Goal: Answer question/provide support: Share knowledge or assist other users

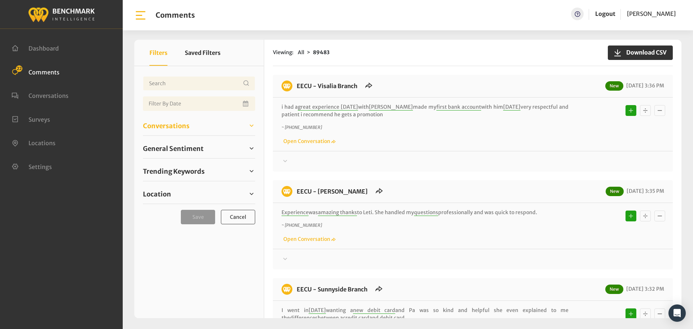
click at [186, 127] on span "Conversations" at bounding box center [166, 126] width 47 height 10
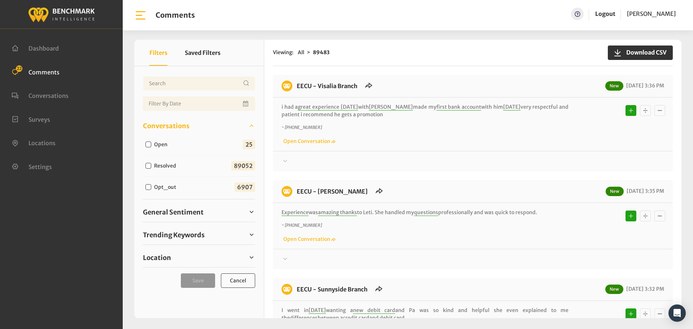
click at [167, 142] on label "Open" at bounding box center [163, 145] width 22 height 8
click at [151, 142] on input "Open" at bounding box center [149, 145] width 6 height 6
checkbox input "true"
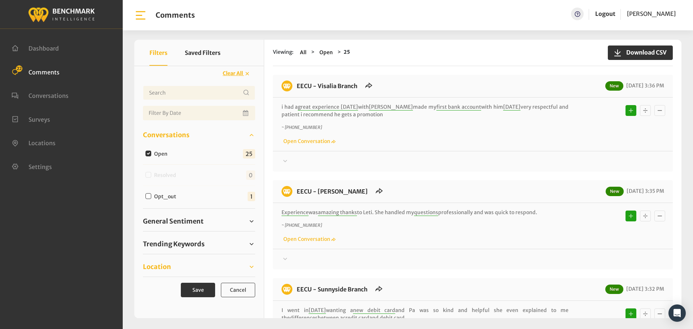
click at [185, 264] on link "Location" at bounding box center [199, 266] width 112 height 11
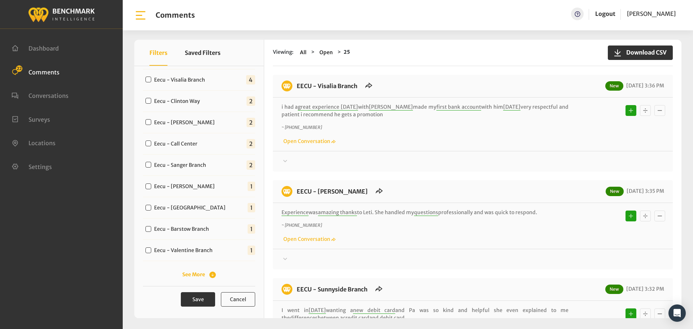
click at [204, 251] on label "Eecu - Valentine Branch" at bounding box center [185, 251] width 67 height 8
click at [151, 251] on input "Eecu - Valentine Branch" at bounding box center [149, 250] width 6 height 6
checkbox input "true"
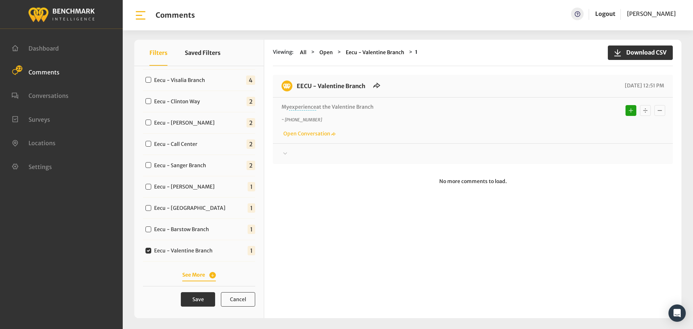
click at [193, 275] on button "See More" at bounding box center [199, 275] width 34 height 8
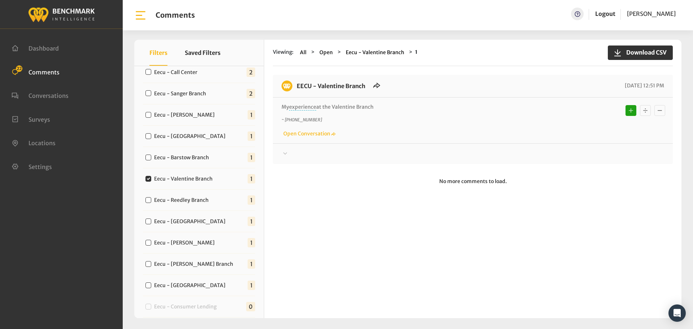
scroll to position [299, 0]
click at [192, 283] on label "Eecu - [GEOGRAPHIC_DATA]" at bounding box center [192, 285] width 80 height 8
click at [151, 283] on input "Eecu - [GEOGRAPHIC_DATA]" at bounding box center [149, 285] width 6 height 6
checkbox input "true"
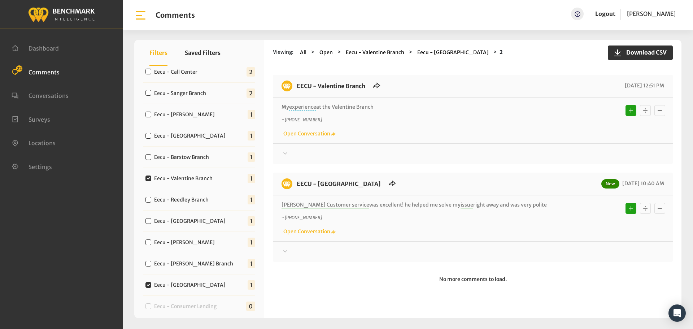
click at [172, 181] on label "Eecu - Valentine Branch" at bounding box center [185, 179] width 67 height 8
click at [151, 181] on input "Eecu - Valentine Branch" at bounding box center [149, 179] width 6 height 6
checkbox input "false"
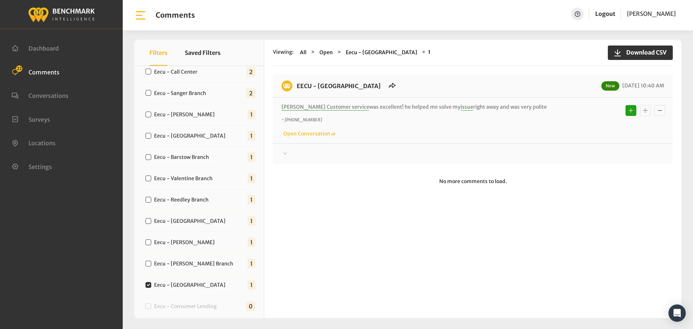
drag, startPoint x: 517, startPoint y: 105, endPoint x: 295, endPoint y: 83, distance: 223.2
click at [295, 83] on div "EECU - [GEOGRAPHIC_DATA] New [DATE] 10:40 AM [PERSON_NAME] Customer service was…" at bounding box center [473, 119] width 400 height 89
copy div "EECU - [GEOGRAPHIC_DATA] New [DATE] 10:40 AM [PERSON_NAME] Customer service was…"
click at [566, 151] on div at bounding box center [473, 154] width 383 height 9
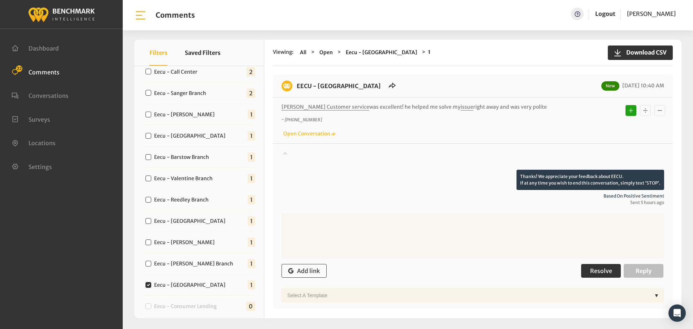
click at [586, 268] on button "Resolve" at bounding box center [601, 271] width 40 height 14
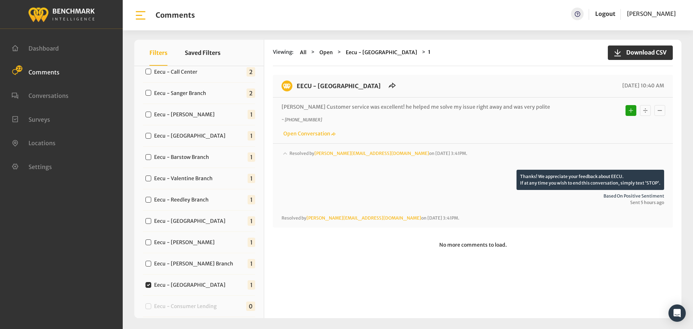
click at [201, 260] on label "Eecu - [PERSON_NAME] Branch" at bounding box center [195, 264] width 87 height 8
click at [151, 261] on input "Eecu - [PERSON_NAME] Branch" at bounding box center [149, 264] width 6 height 6
checkbox input "true"
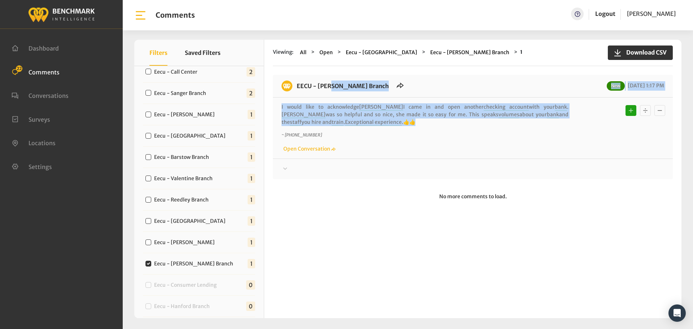
drag, startPoint x: 355, startPoint y: 122, endPoint x: 295, endPoint y: 91, distance: 67.0
click at [295, 91] on div "EECU - [PERSON_NAME] Branch New [DATE] 1:17 PM I would like to acknowledge [PER…" at bounding box center [473, 127] width 400 height 104
copy div "EECU - [PERSON_NAME] Branch New [DATE] 1:17 PM I would like to acknowledge [PER…"
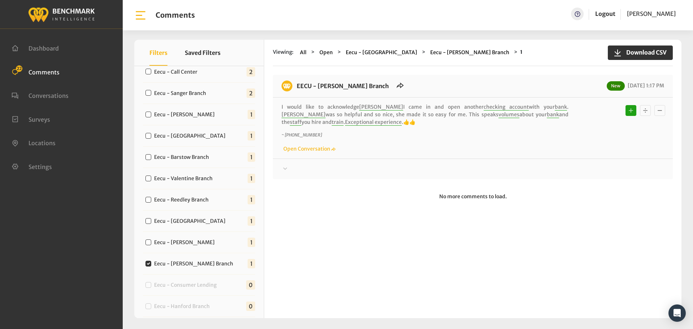
click at [634, 164] on div "Thanks! We appreciate your feedback about EECU. If at any time you wish to end …" at bounding box center [473, 166] width 400 height 15
click at [632, 168] on div at bounding box center [473, 169] width 383 height 9
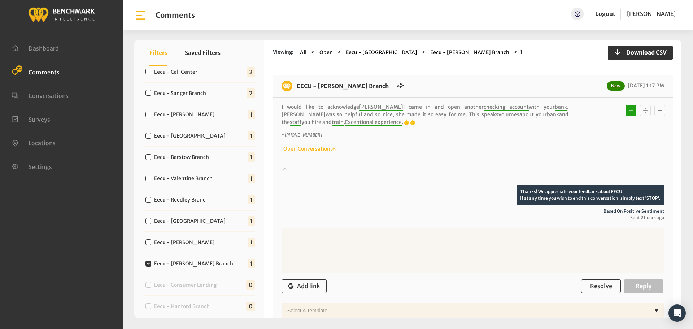
click at [591, 277] on div "Add link Resolve Reply" at bounding box center [473, 286] width 383 height 21
click at [591, 281] on button "Resolve" at bounding box center [601, 286] width 40 height 14
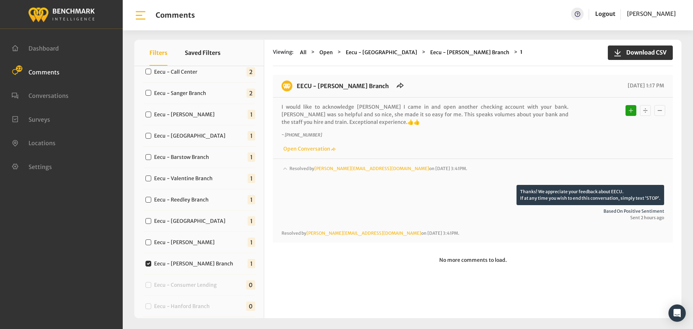
click at [180, 245] on label "Eecu - [PERSON_NAME]" at bounding box center [186, 243] width 69 height 8
click at [151, 245] on input "Eecu - [PERSON_NAME]" at bounding box center [149, 242] width 6 height 6
checkbox input "true"
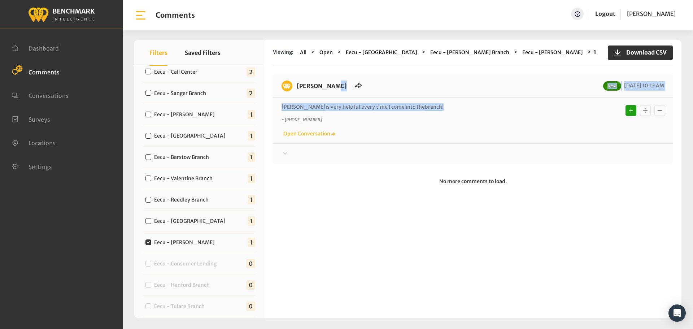
drag, startPoint x: 412, startPoint y: 107, endPoint x: 295, endPoint y: 87, distance: 118.8
click at [295, 87] on div "[PERSON_NAME] New [DATE] 10:13 AM [PERSON_NAME] is very helpful every time I co…" at bounding box center [473, 119] width 400 height 89
copy div "EECU - [PERSON_NAME] New [DATE] 10:13 AM [PERSON_NAME] is very helpful every ti…"
drag, startPoint x: 566, startPoint y: 155, endPoint x: 571, endPoint y: 172, distance: 18.4
click at [565, 155] on div at bounding box center [473, 154] width 383 height 9
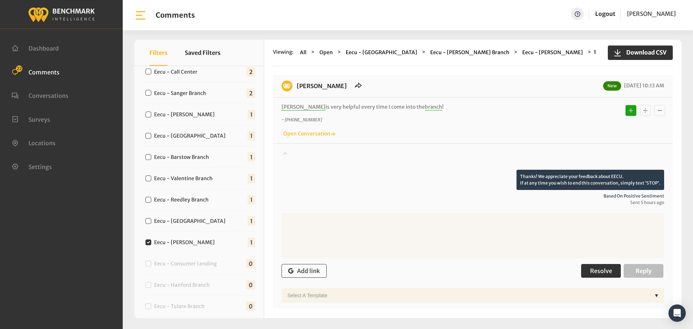
click at [591, 273] on span "Resolve" at bounding box center [602, 270] width 22 height 7
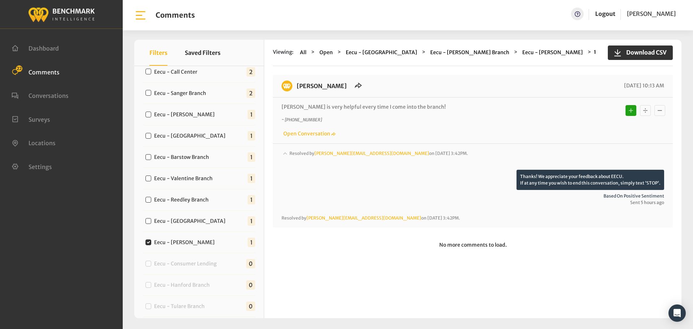
click at [194, 220] on label "Eecu - [GEOGRAPHIC_DATA]" at bounding box center [192, 221] width 80 height 8
click at [151, 220] on input "Eecu - [GEOGRAPHIC_DATA]" at bounding box center [149, 221] width 6 height 6
checkbox input "true"
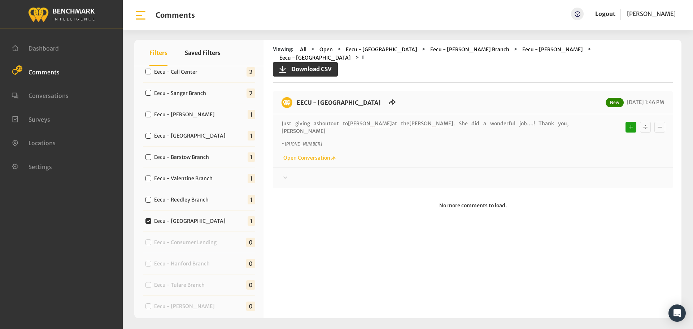
drag, startPoint x: 550, startPoint y: 108, endPoint x: 294, endPoint y: 94, distance: 256.8
click at [294, 94] on div "EECU - [GEOGRAPHIC_DATA] New [DATE] 1:46 PM Just giving a shout out to [PERSON_…" at bounding box center [473, 139] width 400 height 97
copy div "EECU - [GEOGRAPHIC_DATA] New [DATE] 1:46 PM Just giving a shout out to [PERSON_…"
click at [552, 174] on div at bounding box center [473, 178] width 383 height 9
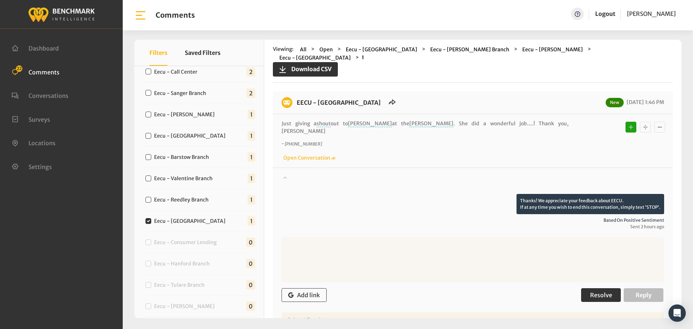
click at [602, 288] on button "Resolve" at bounding box center [601, 295] width 40 height 14
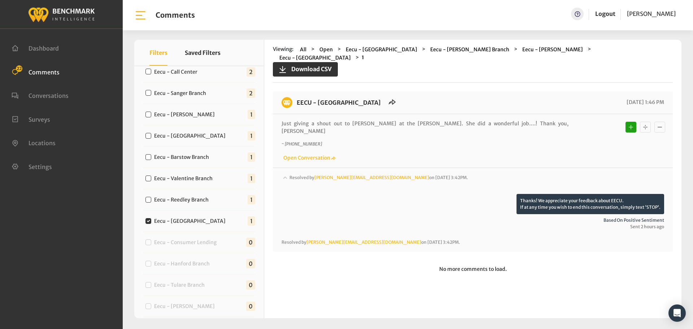
click at [194, 202] on label "Eecu - Reedley Branch" at bounding box center [183, 200] width 63 height 8
click at [151, 202] on input "Eecu - Reedley Branch" at bounding box center [149, 200] width 6 height 6
checkbox input "true"
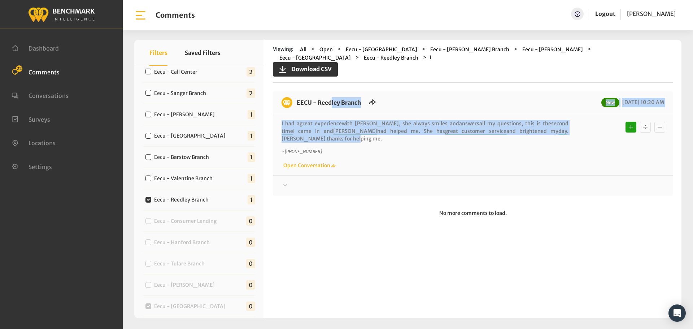
drag, startPoint x: 540, startPoint y: 124, endPoint x: 295, endPoint y: 102, distance: 245.5
click at [295, 102] on div "EECU - Reedley Branch New [DATE] 10:20 AM I had a great experience with [PERSON…" at bounding box center [473, 143] width 400 height 104
copy div "EECU - Reedley Branch New [DATE] 10:20 AM I had a great experience with [PERSON…"
click at [589, 181] on div at bounding box center [473, 185] width 383 height 9
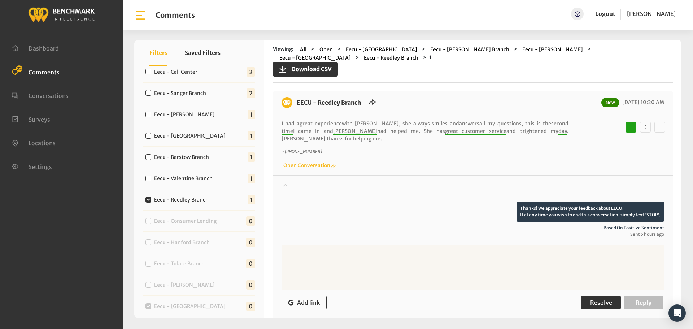
click at [591, 299] on span "Resolve" at bounding box center [602, 302] width 22 height 7
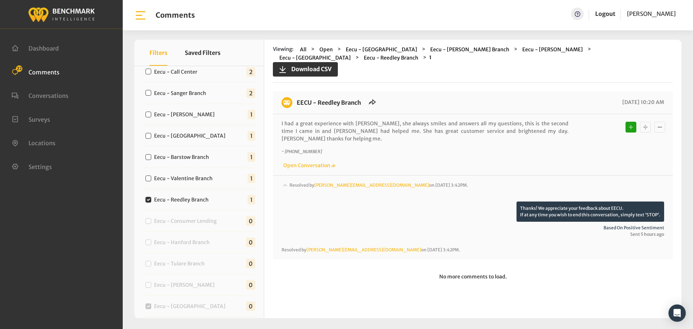
click at [208, 176] on label "Eecu - Valentine Branch" at bounding box center [185, 179] width 67 height 8
click at [151, 176] on input "Eecu - Valentine Branch" at bounding box center [149, 179] width 6 height 6
checkbox input "true"
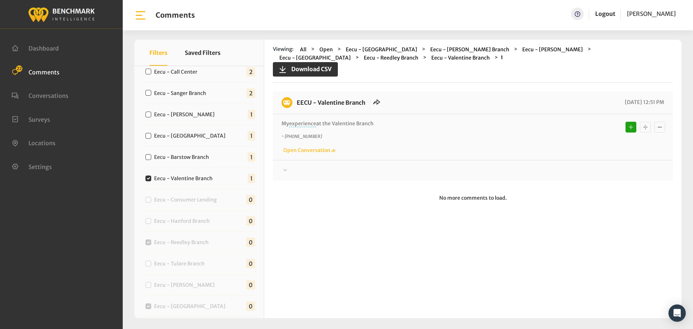
drag, startPoint x: 376, startPoint y: 126, endPoint x: 295, endPoint y: 106, distance: 83.7
click at [295, 106] on div "EECU - Valentine Branch [DATE] 12:51 PM My experience at the [GEOGRAPHIC_DATA] …" at bounding box center [473, 135] width 400 height 89
copy div "EECU - Valentine Branch [DATE] 12:51 PM My experience at the [GEOGRAPHIC_DATA]"
click at [551, 168] on div at bounding box center [473, 170] width 383 height 9
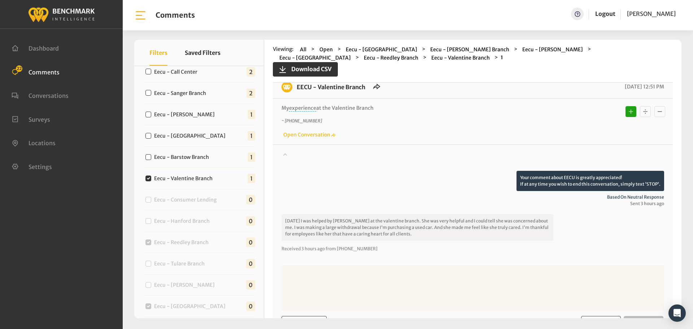
scroll to position [0, 0]
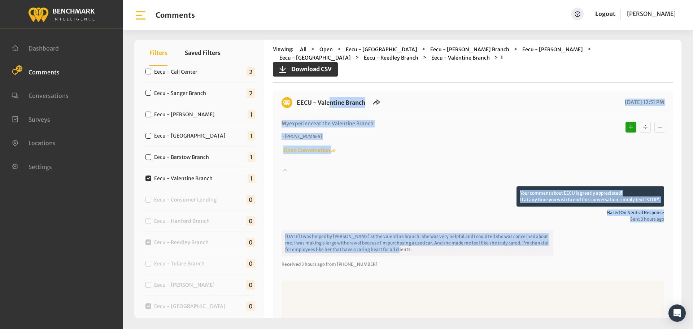
drag, startPoint x: 407, startPoint y: 180, endPoint x: 293, endPoint y: 111, distance: 132.9
click at [293, 111] on div "EECU - Valentine Branch [DATE] 12:51 PM My experience at the [GEOGRAPHIC_DATA] …" at bounding box center [473, 233] width 400 height 285
copy div "EECU - Valentine Branch [DATE] 12:51 PM My experience at the Valentine Branch ~…"
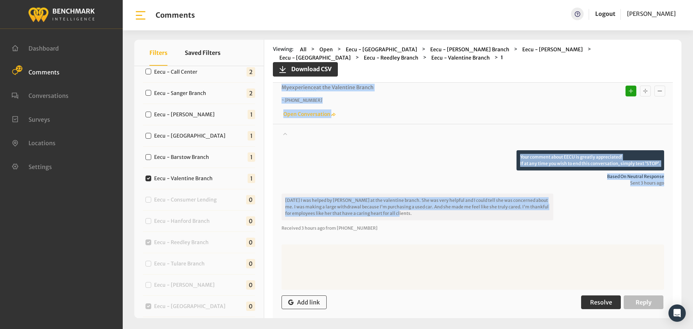
click at [593, 302] on span "Resolve" at bounding box center [602, 302] width 22 height 7
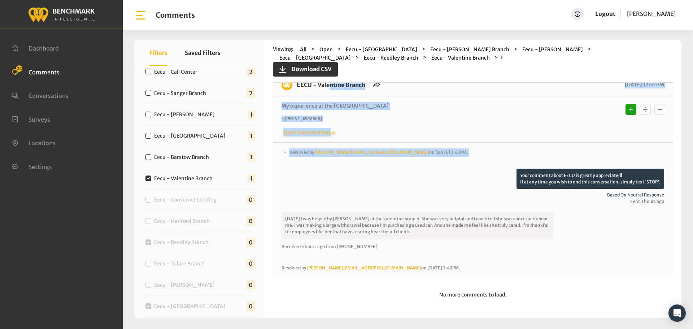
scroll to position [18, 0]
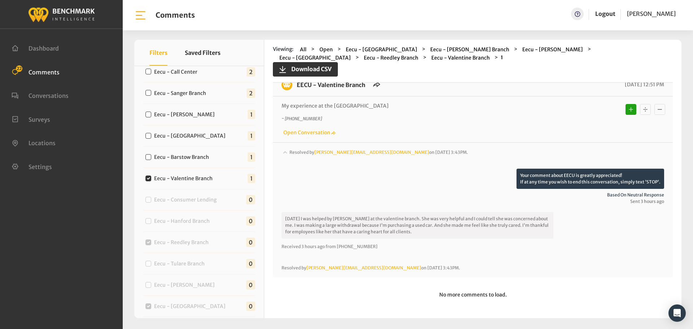
click at [190, 152] on div "Eecu - Barstow Branch 1" at bounding box center [199, 157] width 112 height 21
click at [189, 156] on label "Eecu - Barstow Branch" at bounding box center [183, 158] width 63 height 8
click at [151, 156] on input "Eecu - Barstow Branch" at bounding box center [149, 157] width 6 height 6
checkbox input "true"
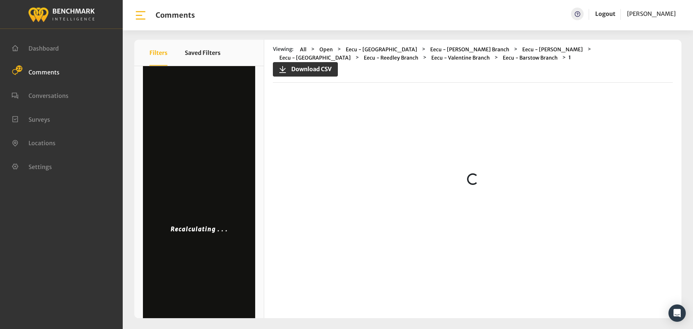
scroll to position [0, 0]
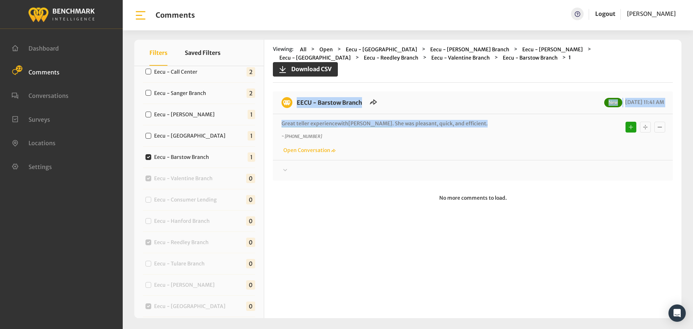
drag, startPoint x: 466, startPoint y: 122, endPoint x: 290, endPoint y: 102, distance: 177.1
click at [290, 102] on div "EECU - Barstow Branch New [DATE] 11:41 AM Great teller experience with [PERSON_…" at bounding box center [473, 135] width 400 height 89
copy div "EECU - Barstow Branch New [DATE] 11:41 AM Great teller experience with [PERSON_…"
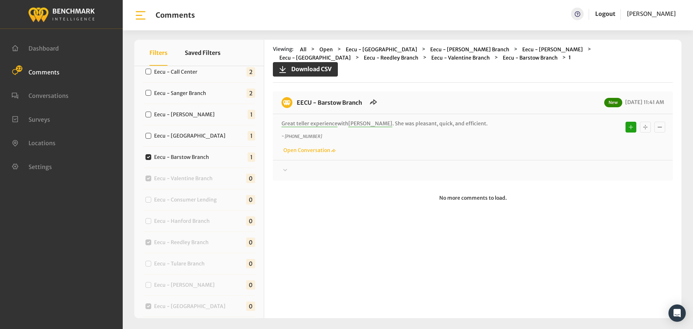
click at [601, 175] on div "EECU - Barstow Branch New [DATE] 11:41 AM Great teller experience with [PERSON_…" at bounding box center [473, 135] width 400 height 89
click at [576, 170] on div at bounding box center [473, 170] width 383 height 9
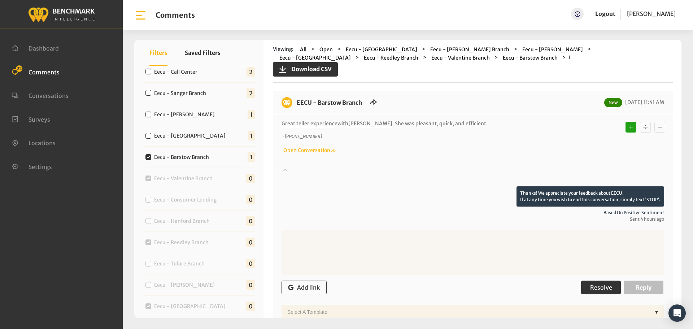
click at [589, 282] on button "Resolve" at bounding box center [601, 288] width 40 height 14
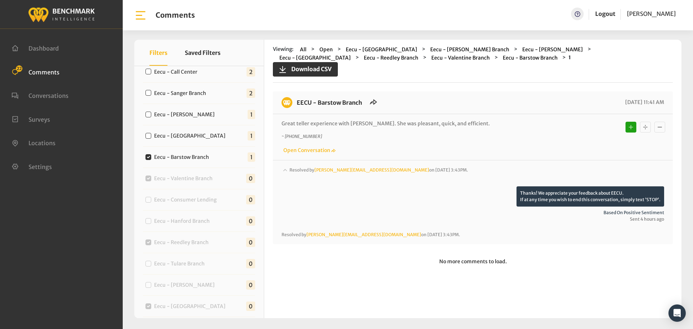
scroll to position [227, 0]
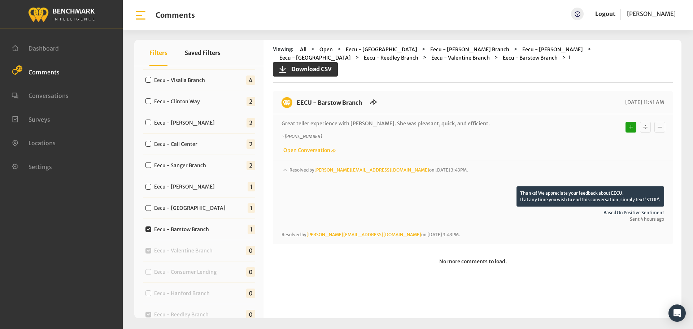
click at [211, 211] on label "Eecu - [GEOGRAPHIC_DATA]" at bounding box center [192, 208] width 80 height 8
click at [151, 211] on input "Eecu - [GEOGRAPHIC_DATA]" at bounding box center [149, 208] width 6 height 6
checkbox input "true"
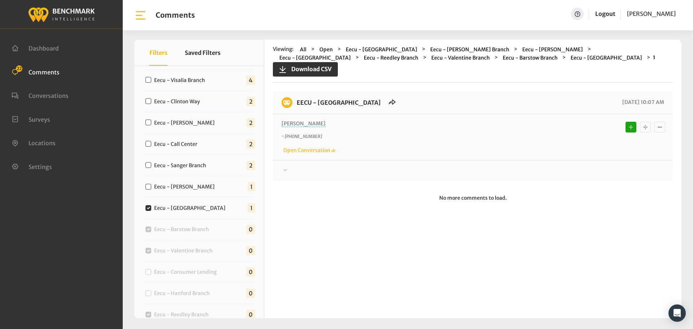
click at [329, 173] on div at bounding box center [473, 170] width 383 height 9
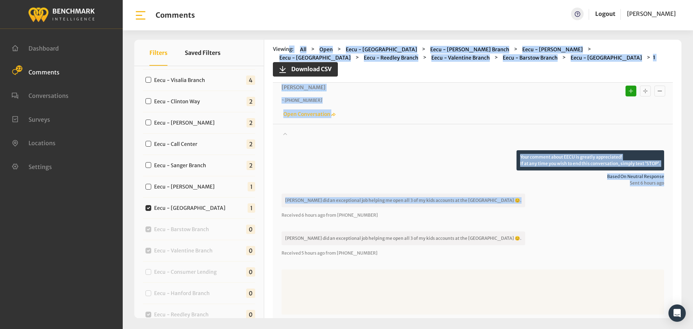
scroll to position [0, 0]
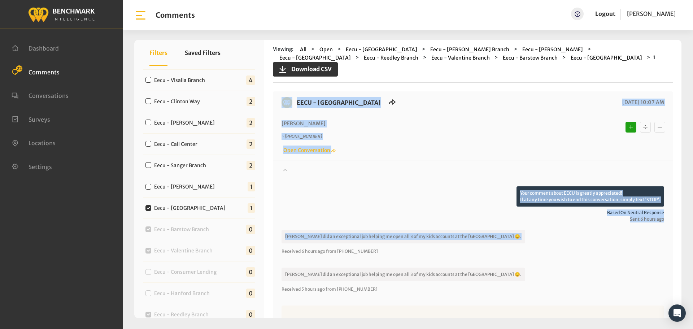
drag, startPoint x: 491, startPoint y: 200, endPoint x: 321, endPoint y: 117, distance: 189.6
click at [289, 95] on div "EECU - [GEOGRAPHIC_DATA] [DATE] 10:07 AM [PERSON_NAME] ~ [PHONE_NUMBER] Open Co…" at bounding box center [473, 246] width 400 height 310
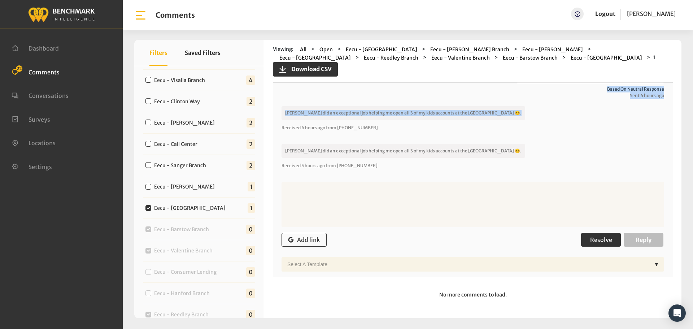
click at [591, 241] on span "Resolve" at bounding box center [602, 239] width 22 height 7
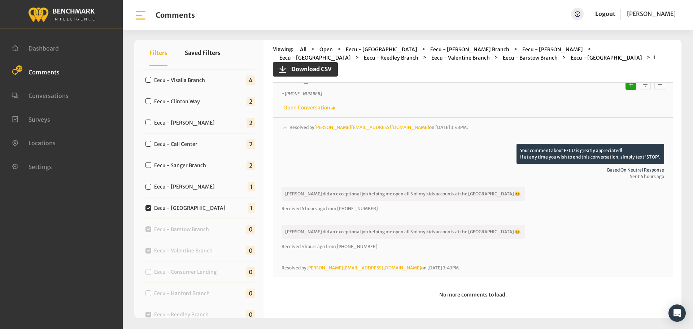
click at [170, 189] on label "Eecu - [PERSON_NAME]" at bounding box center [186, 187] width 69 height 8
click at [151, 189] on input "Eecu - [PERSON_NAME]" at bounding box center [149, 187] width 6 height 6
checkbox input "true"
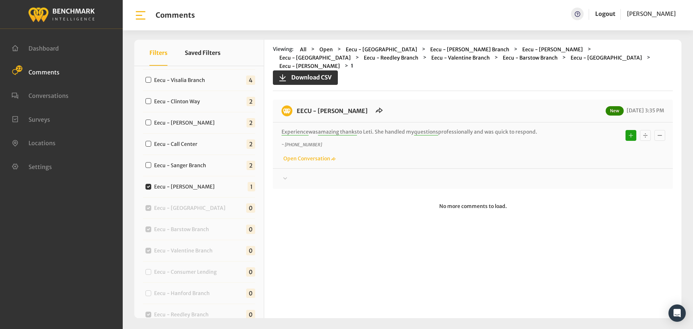
drag, startPoint x: 550, startPoint y: 122, endPoint x: 294, endPoint y: 99, distance: 257.1
click at [294, 100] on div "EECU - [PERSON_NAME] New [DATE] 3:35 PM Experience was amazing thanks to [PERSO…" at bounding box center [473, 144] width 400 height 89
copy div "EECU - [PERSON_NAME] New [DATE] 3:35 PM Experience was amazing thanks to [PERSO…"
click at [584, 174] on div at bounding box center [473, 178] width 383 height 9
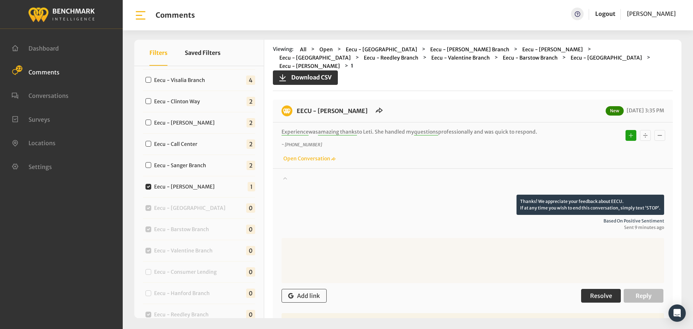
click at [600, 289] on button "Resolve" at bounding box center [601, 296] width 40 height 14
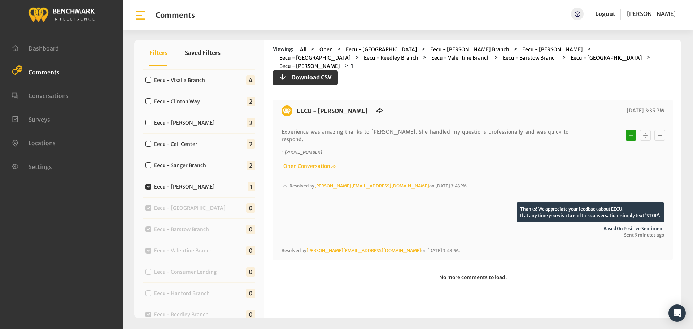
click at [187, 165] on label "Eecu - Sanger Branch" at bounding box center [182, 166] width 60 height 8
click at [151, 165] on input "Eecu - Sanger Branch" at bounding box center [149, 165] width 6 height 6
checkbox input "true"
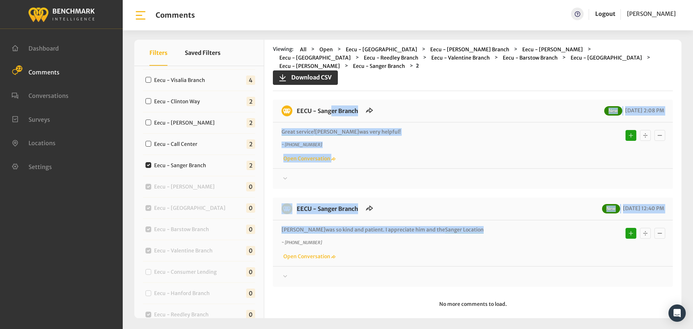
drag, startPoint x: 462, startPoint y: 221, endPoint x: 297, endPoint y: 104, distance: 201.7
click at [297, 104] on div "EECU - Sanger Branch New [DATE] 2:08 PM Great service ! [PERSON_NAME] was very …" at bounding box center [473, 193] width 400 height 187
copy div "EECU - Sanger Branch New [DATE] 2:08 PM Great service ! [PERSON_NAME] was very …"
click at [542, 174] on div at bounding box center [473, 178] width 383 height 9
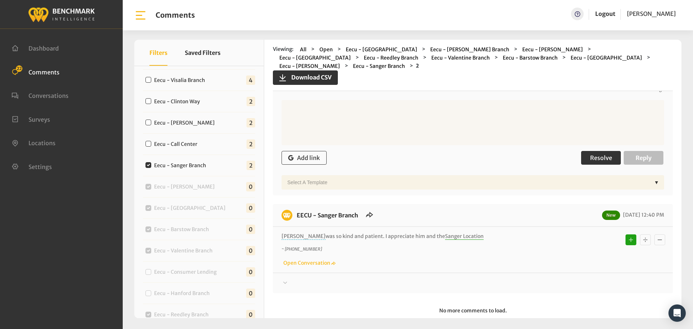
click at [598, 154] on span "Resolve" at bounding box center [602, 157] width 22 height 7
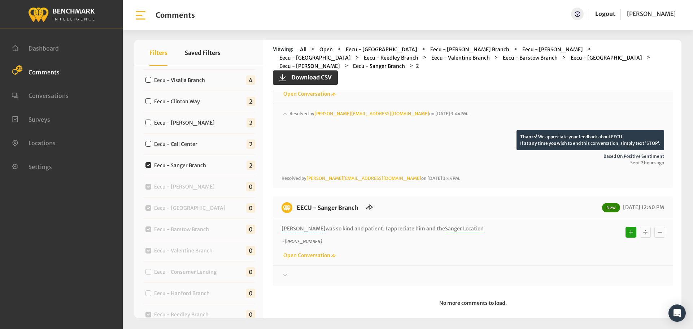
click at [575, 271] on div at bounding box center [473, 275] width 383 height 9
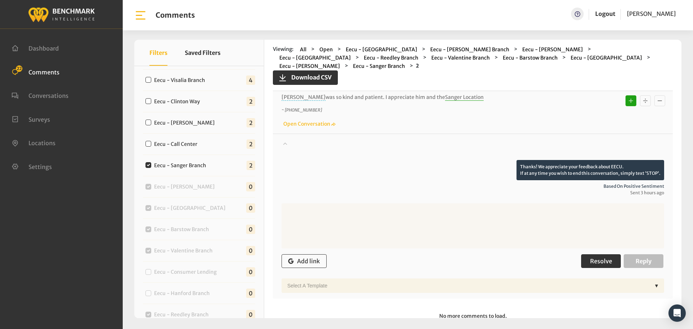
click at [583, 254] on button "Resolve" at bounding box center [601, 261] width 40 height 14
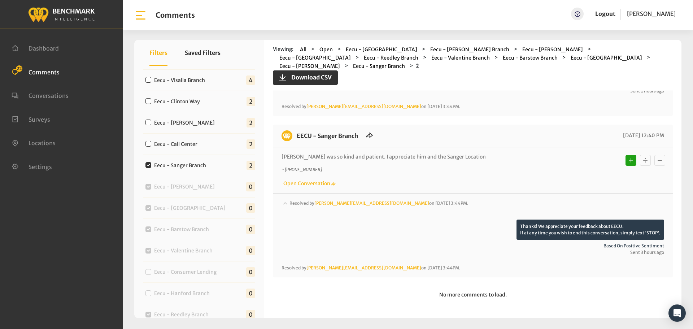
scroll to position [128, 0]
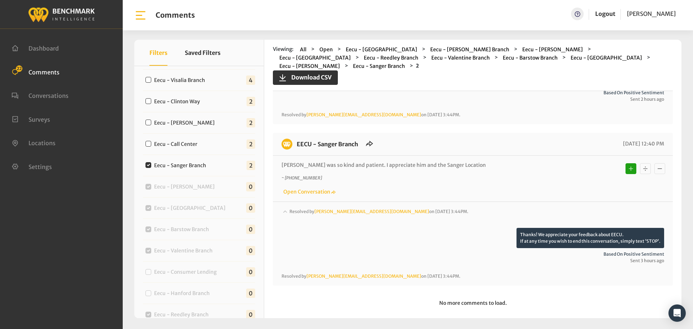
click at [186, 143] on label "Eecu - Call Center" at bounding box center [178, 144] width 52 height 8
click at [151, 143] on input "Eecu - Call Center" at bounding box center [149, 144] width 6 height 6
checkbox input "true"
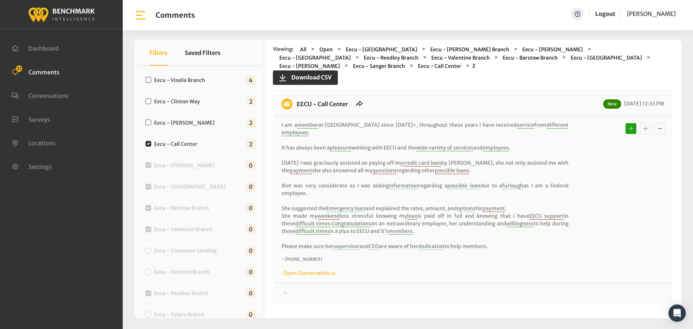
scroll to position [130, 0]
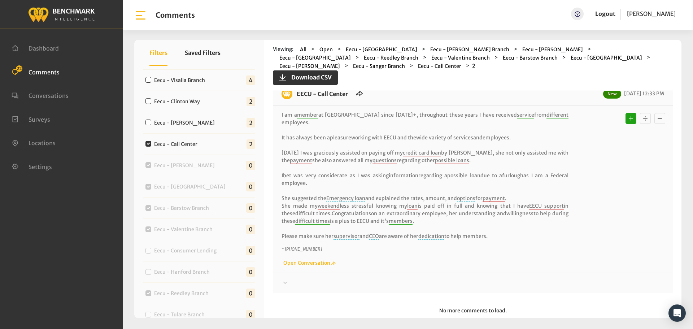
click at [451, 279] on div at bounding box center [473, 283] width 383 height 9
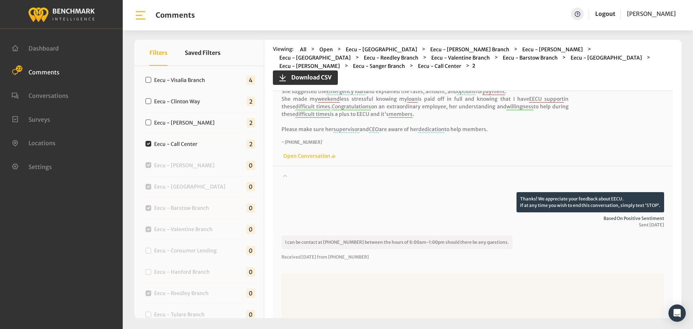
scroll to position [311, 0]
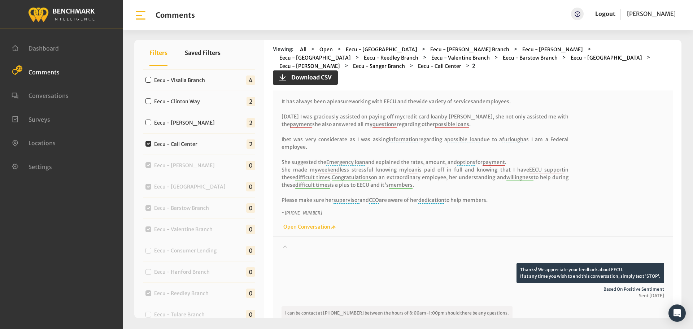
click at [423, 243] on div at bounding box center [473, 253] width 383 height 20
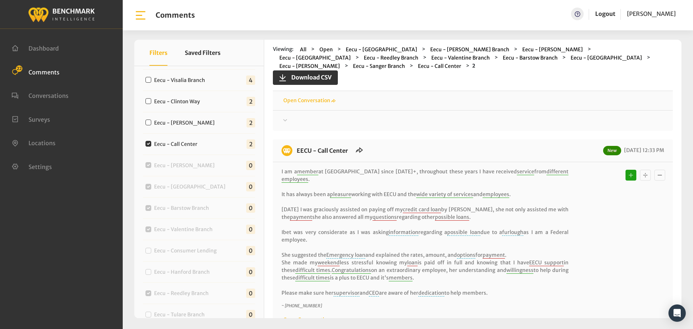
scroll to position [0, 0]
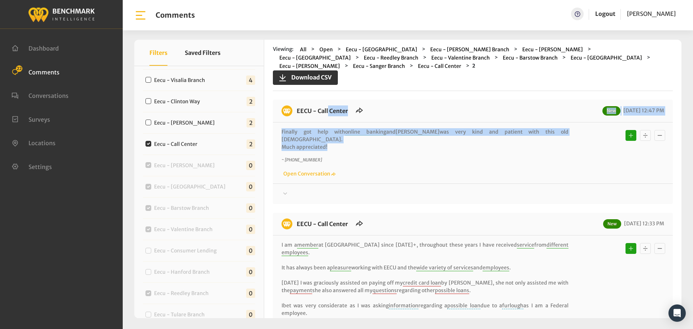
drag, startPoint x: 328, startPoint y: 135, endPoint x: 293, endPoint y: 106, distance: 45.9
click at [293, 106] on div "EECU - Call Center New [DATE] 12:47 PM Finally got help with online banking and…" at bounding box center [473, 152] width 400 height 104
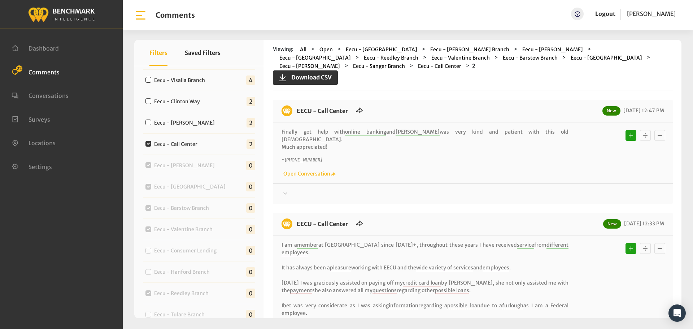
click at [509, 190] on div at bounding box center [473, 194] width 383 height 9
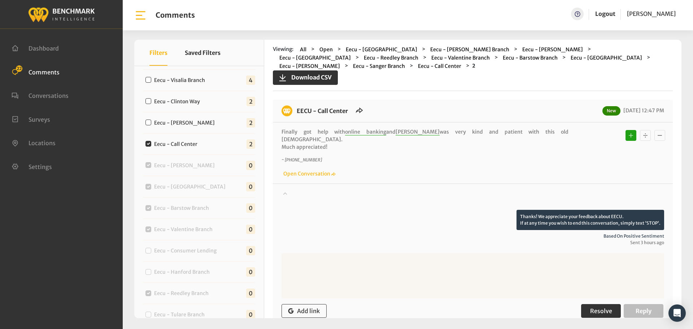
click at [599, 307] on span "Resolve" at bounding box center [602, 310] width 22 height 7
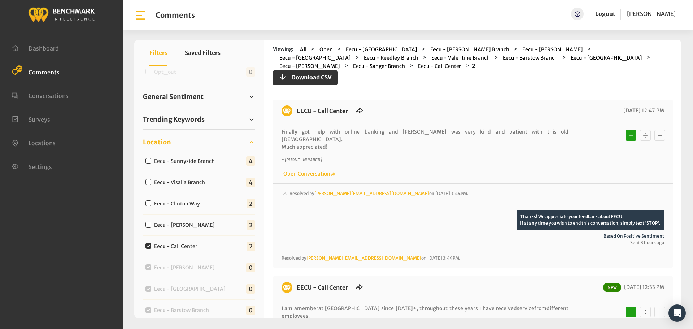
scroll to position [118, 0]
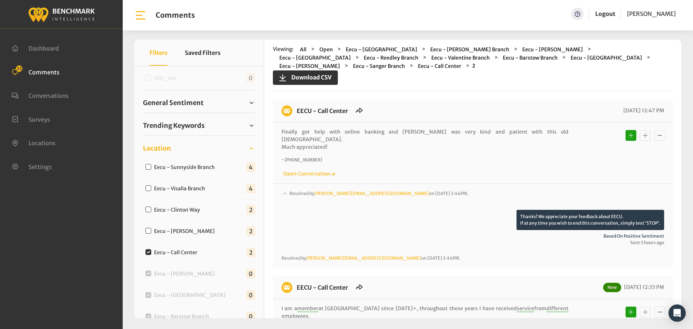
click at [174, 233] on label "Eecu - [PERSON_NAME]" at bounding box center [186, 232] width 69 height 8
click at [151, 233] on input "Eecu - [PERSON_NAME]" at bounding box center [149, 231] width 6 height 6
checkbox input "true"
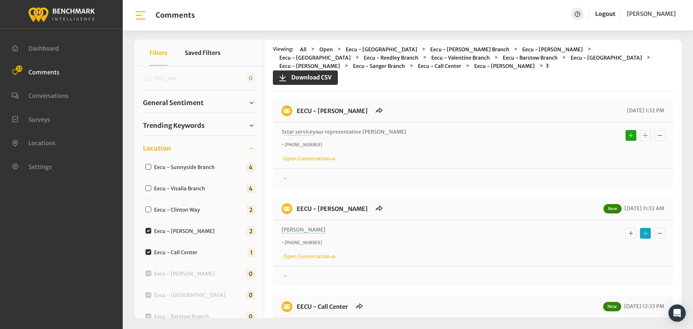
click at [159, 252] on label "Eecu - Call Center" at bounding box center [178, 253] width 52 height 8
click at [151, 252] on input "Eecu - Call Center" at bounding box center [149, 252] width 6 height 6
checkbox input "false"
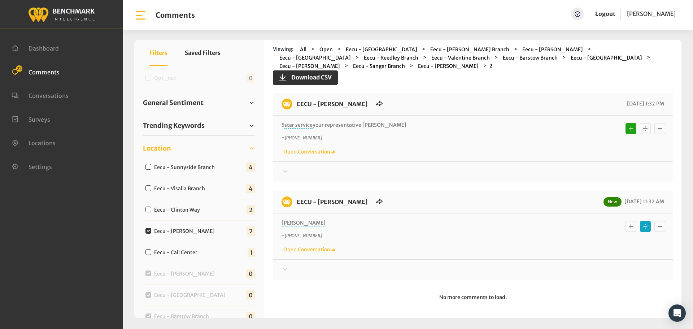
scroll to position [9, 0]
click at [370, 272] on div "EECU - [PERSON_NAME] New [DATE] 11:32 AM [PERSON_NAME] ~ [PHONE_NUMBER] Open Co…" at bounding box center [473, 233] width 400 height 89
click at [372, 269] on div at bounding box center [473, 268] width 383 height 9
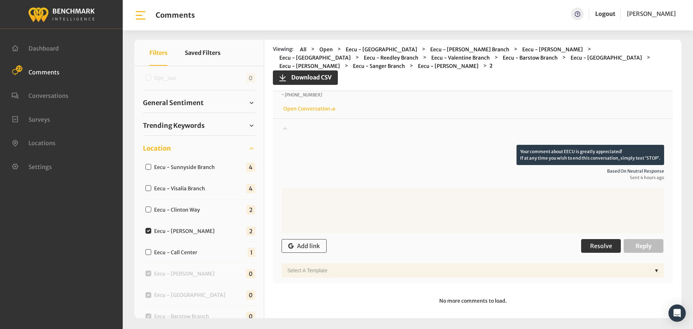
click at [581, 242] on button "Resolve" at bounding box center [601, 246] width 40 height 14
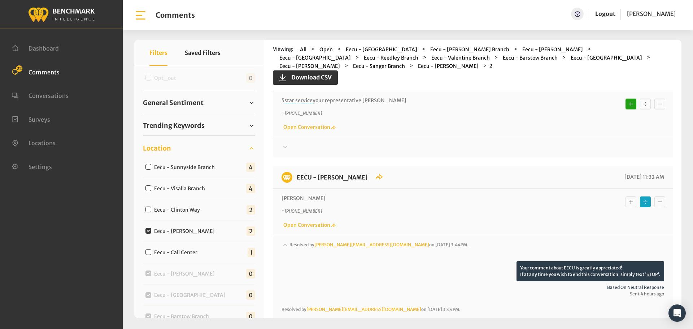
scroll to position [0, 0]
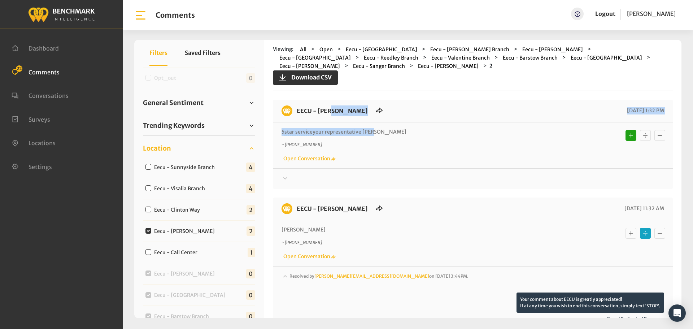
drag, startPoint x: 374, startPoint y: 132, endPoint x: 294, endPoint y: 103, distance: 85.7
click at [294, 103] on div "EECU - [PERSON_NAME] [DATE] 1:32 PM 5 star service your representative [PERSON_…" at bounding box center [473, 144] width 400 height 89
click at [598, 176] on div at bounding box center [473, 178] width 383 height 9
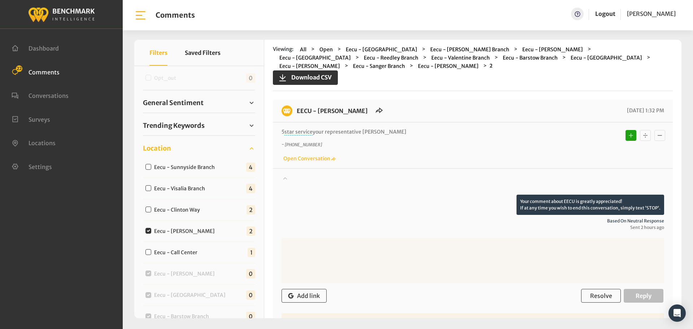
click at [588, 303] on div "Add link Resolve Reply" at bounding box center [473, 295] width 383 height 21
click at [591, 297] on span "Resolve" at bounding box center [602, 295] width 22 height 7
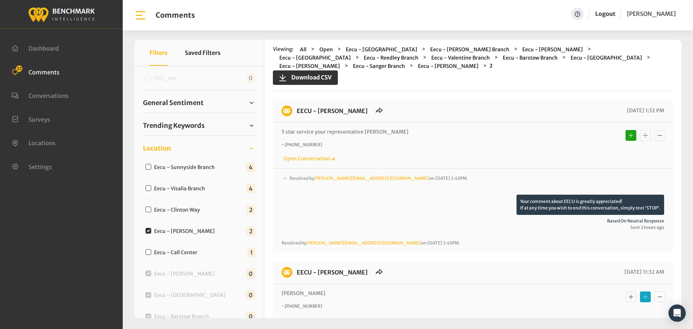
click at [184, 212] on label "Eecu - Clinton Way" at bounding box center [179, 210] width 54 height 8
click at [151, 212] on input "Eecu - Clinton Way" at bounding box center [149, 210] width 6 height 6
checkbox input "true"
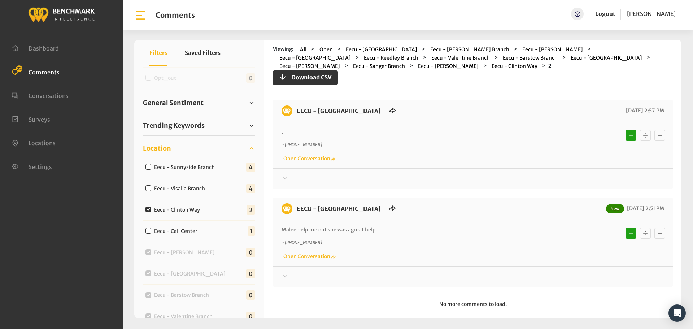
scroll to position [9, 0]
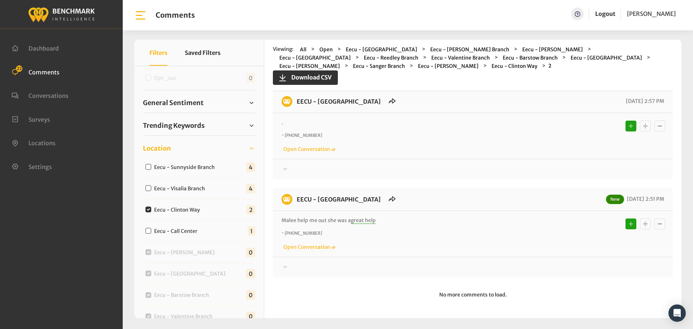
click at [375, 161] on div "Your comment about EECU is greatly appreciated! If at any time you wish to end …" at bounding box center [473, 166] width 400 height 15
click at [379, 167] on div at bounding box center [473, 169] width 383 height 9
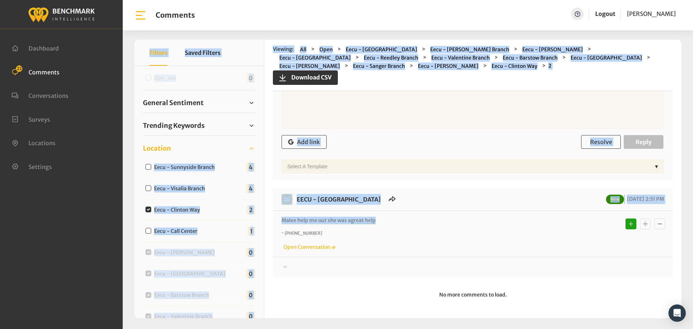
scroll to position [0, 0]
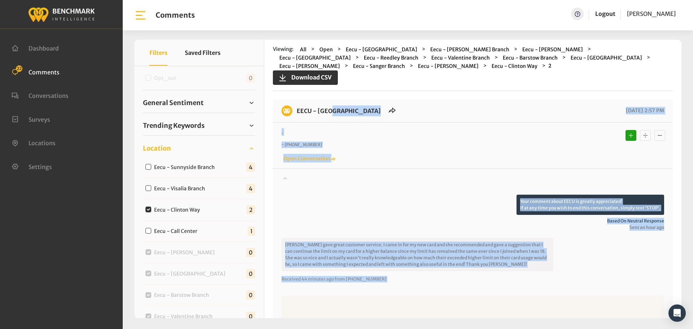
drag, startPoint x: 383, startPoint y: 222, endPoint x: 297, endPoint y: 118, distance: 135.0
click at [297, 118] on div "EECU - [GEOGRAPHIC_DATA] [DATE] 2:57 PM . ~ [PHONE_NUMBER] Open Conversation" at bounding box center [473, 294] width 400 height 389
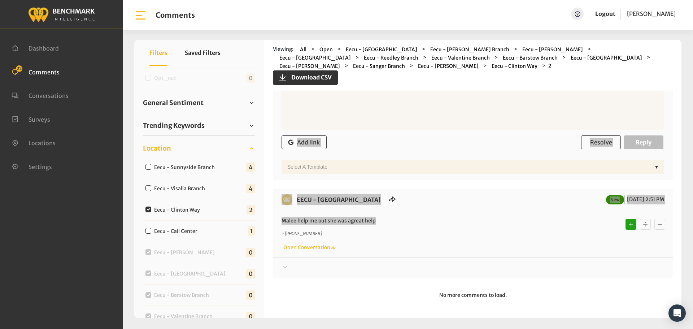
scroll to position [211, 0]
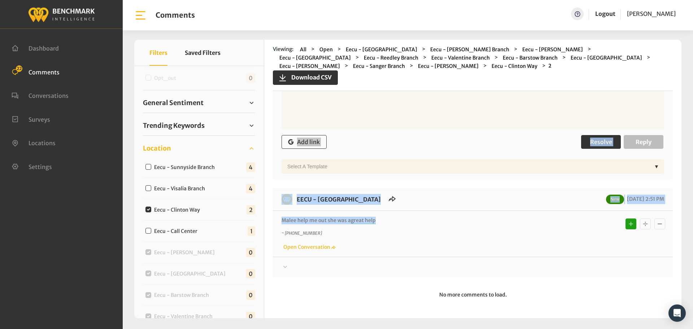
click at [600, 146] on span "Resolve" at bounding box center [602, 141] width 22 height 7
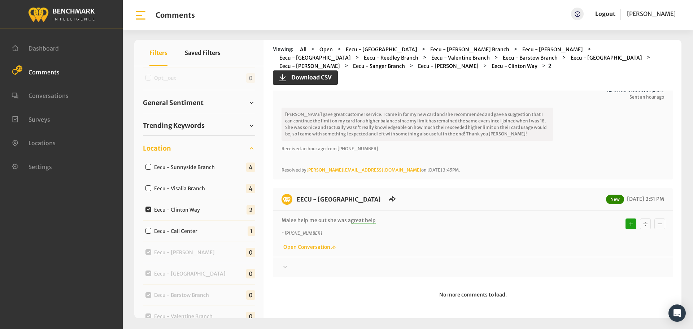
click at [581, 265] on div at bounding box center [473, 267] width 383 height 9
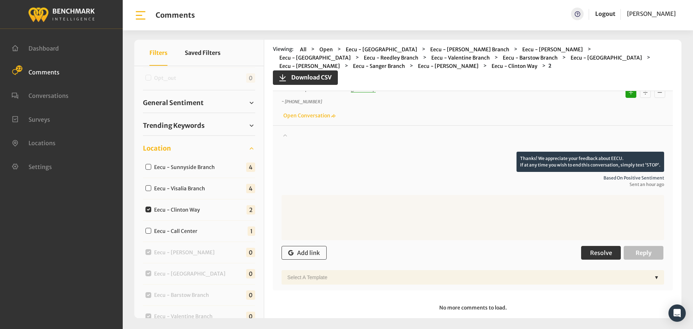
click at [597, 249] on button "Resolve" at bounding box center [601, 253] width 40 height 14
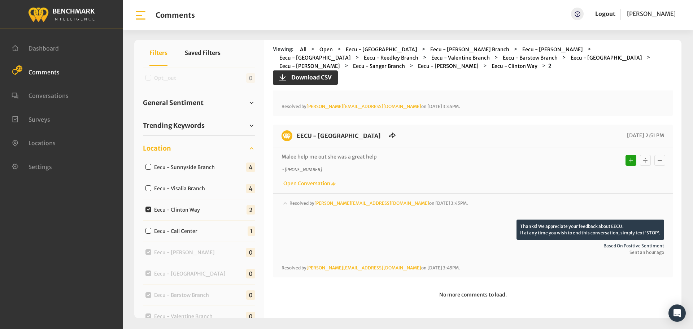
scroll to position [194, 0]
click at [170, 184] on div "Eecu - Visalia Branch" at bounding box center [177, 188] width 68 height 9
click at [176, 187] on label "Eecu - Visalia Branch" at bounding box center [181, 189] width 59 height 8
click at [151, 187] on input "Eecu - Visalia Branch" at bounding box center [149, 188] width 6 height 6
checkbox input "true"
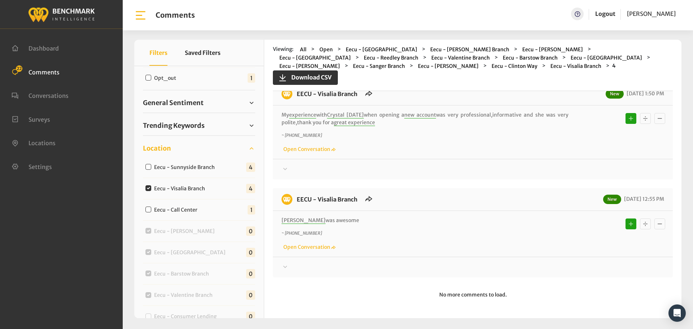
scroll to position [0, 0]
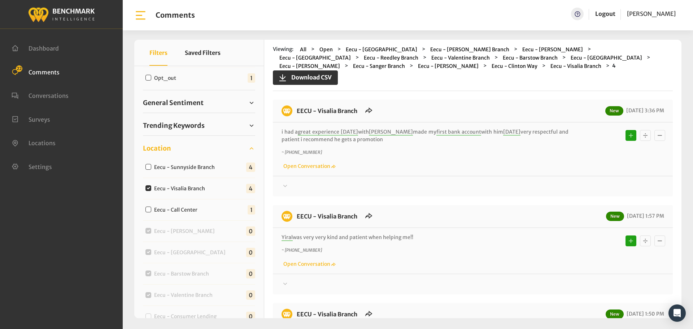
drag, startPoint x: 330, startPoint y: 218, endPoint x: 290, endPoint y: 107, distance: 118.2
click at [290, 107] on div "EECU - Visalia Branch New [DATE] 3:36 PM i had a great experience [DATE] with […" at bounding box center [473, 299] width 400 height 398
click at [579, 183] on div at bounding box center [473, 186] width 383 height 9
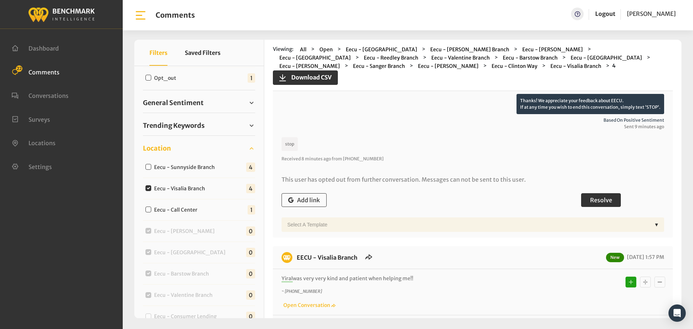
click at [610, 199] on button "Resolve" at bounding box center [601, 200] width 40 height 14
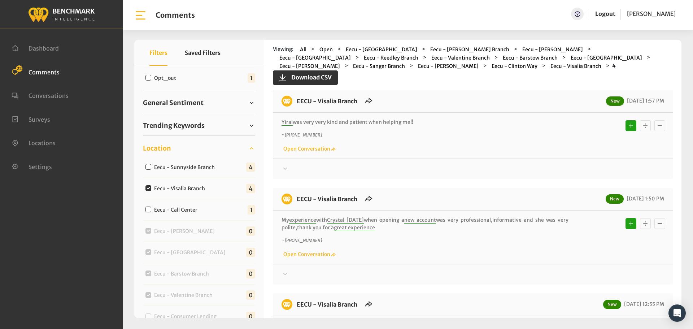
click at [546, 170] on div at bounding box center [473, 169] width 383 height 9
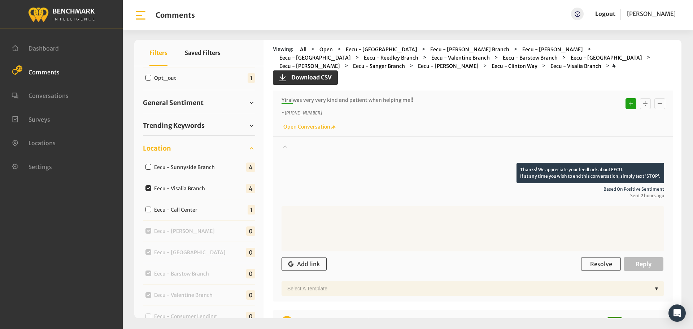
scroll to position [325, 0]
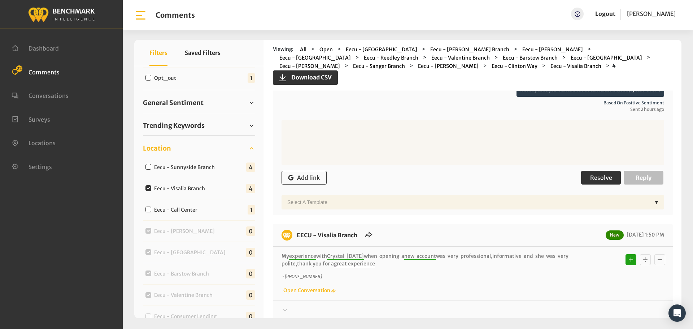
click at [611, 178] on button "Resolve" at bounding box center [601, 178] width 40 height 14
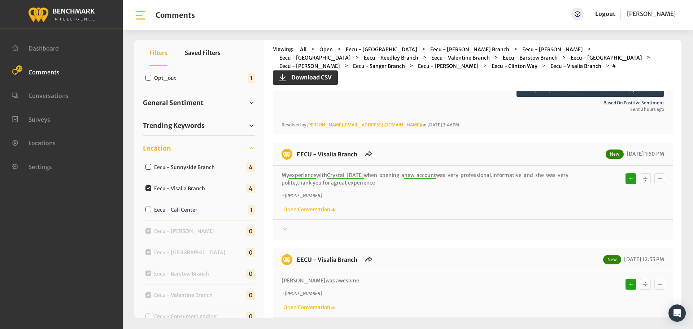
click at [558, 226] on div at bounding box center [473, 229] width 383 height 9
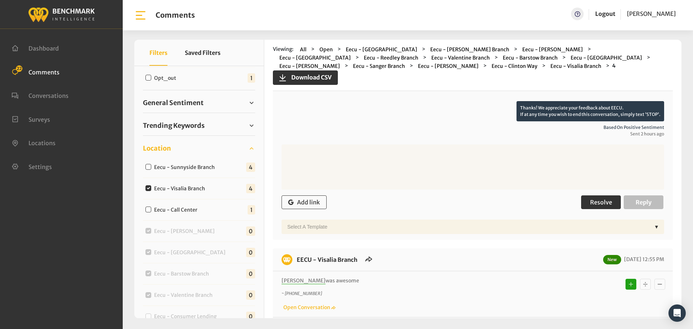
click at [591, 209] on button "Resolve" at bounding box center [601, 202] width 40 height 14
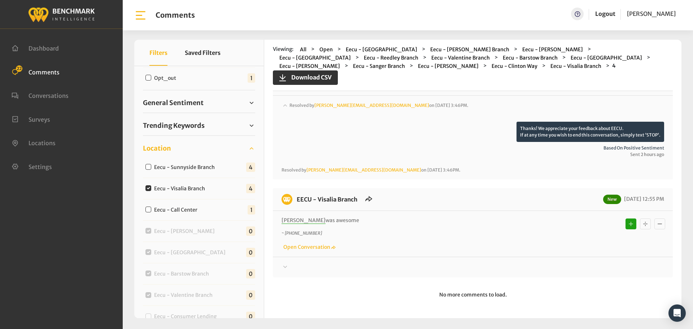
click at [569, 265] on div at bounding box center [473, 267] width 383 height 9
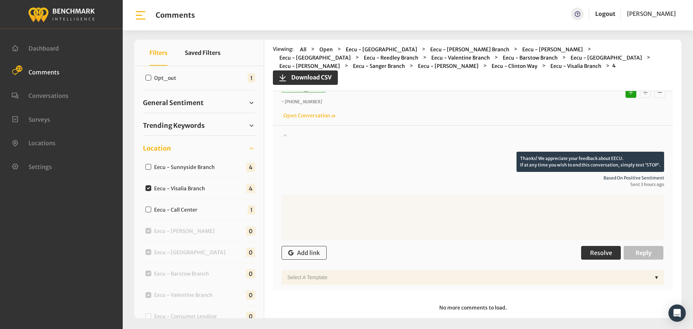
click at [602, 249] on span "Resolve" at bounding box center [602, 252] width 22 height 7
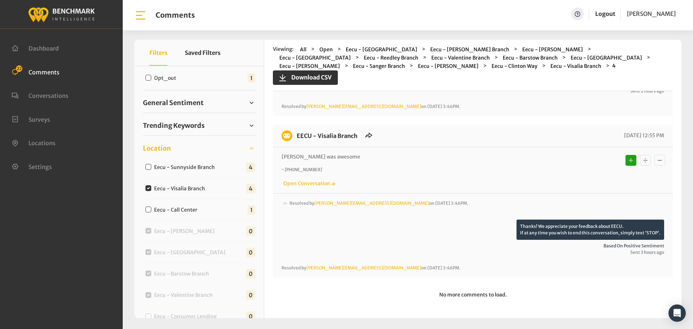
scroll to position [513, 0]
click at [202, 166] on label "Eecu - Sunnyside Branch" at bounding box center [186, 168] width 69 height 8
click at [151, 166] on input "Eecu - Sunnyside Branch" at bounding box center [149, 167] width 6 height 6
checkbox input "true"
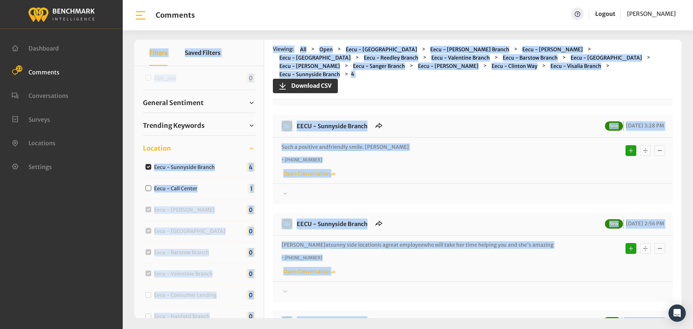
scroll to position [0, 0]
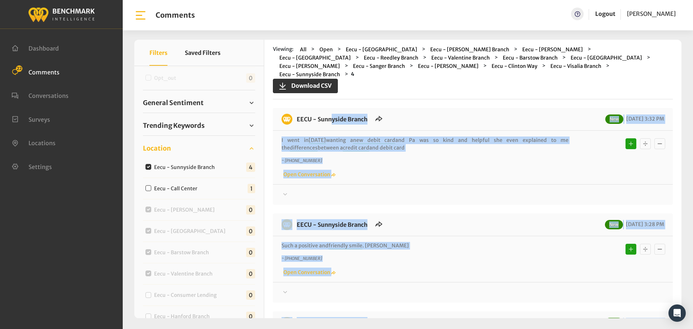
drag, startPoint x: 332, startPoint y: 221, endPoint x: 294, endPoint y: 101, distance: 126.1
click at [294, 108] on div "EECU - Sunnyside Branch New [DATE] 3:32 PM I went in [DATE] wanting a new debit…" at bounding box center [473, 307] width 400 height 398
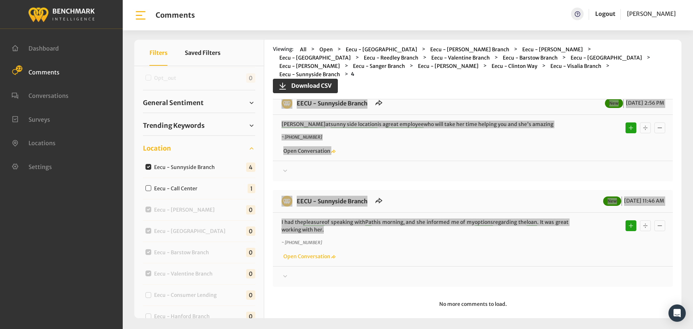
scroll to position [220, 0]
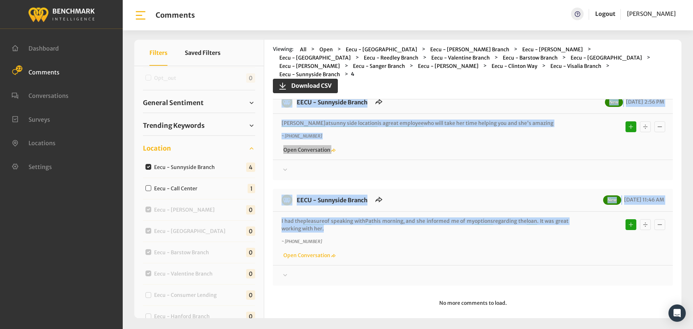
click at [337, 222] on p "I had the pleasure of speaking with Pa this morning, and she informed me of my …" at bounding box center [425, 224] width 287 height 15
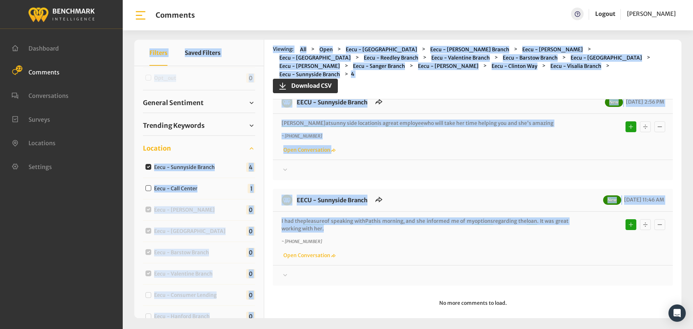
scroll to position [0, 0]
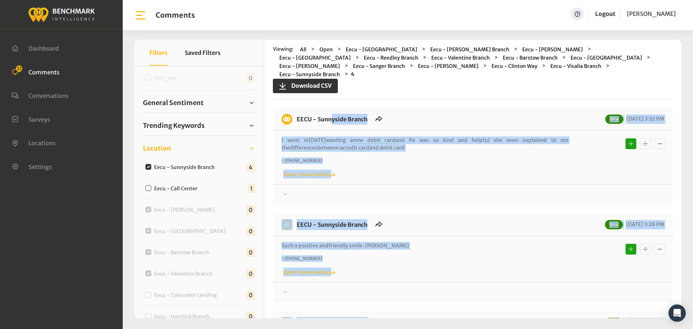
drag, startPoint x: 327, startPoint y: 220, endPoint x: 293, endPoint y: 94, distance: 130.1
click at [293, 94] on div "Viewing: All Open Eecu - [GEOGRAPHIC_DATA] Eecu - [PERSON_NAME] Branch Eecu - […" at bounding box center [473, 179] width 418 height 278
click at [579, 190] on div at bounding box center [473, 194] width 383 height 9
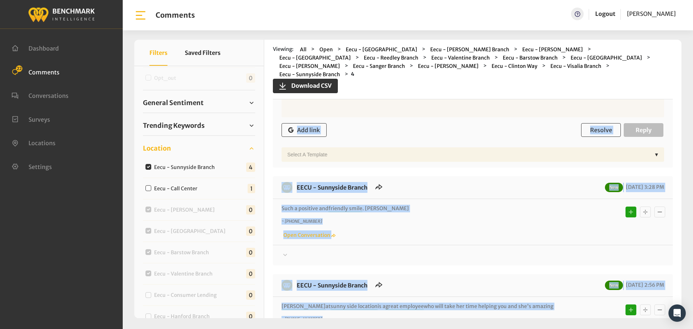
scroll to position [182, 0]
click at [591, 126] on span "Resolve" at bounding box center [602, 129] width 22 height 7
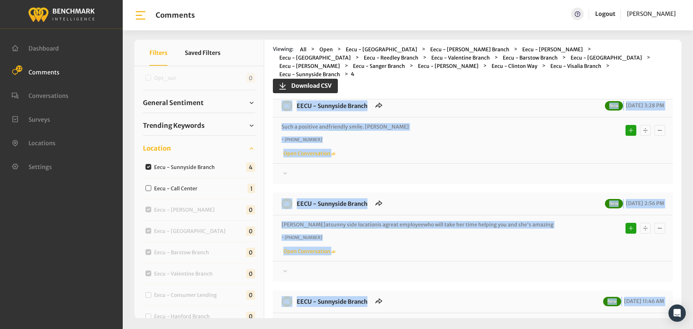
click at [563, 169] on div at bounding box center [473, 173] width 383 height 9
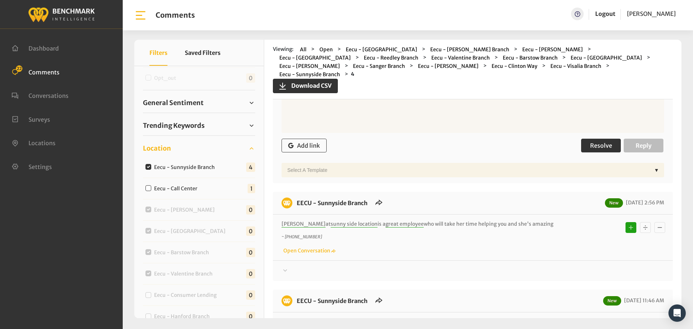
scroll to position [328, 0]
click at [593, 142] on span "Resolve" at bounding box center [602, 145] width 22 height 7
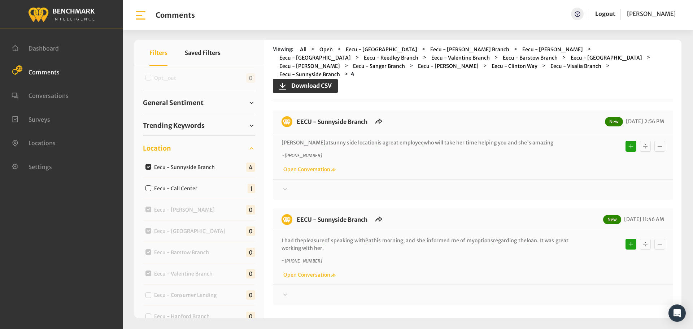
click at [574, 185] on div at bounding box center [473, 189] width 383 height 9
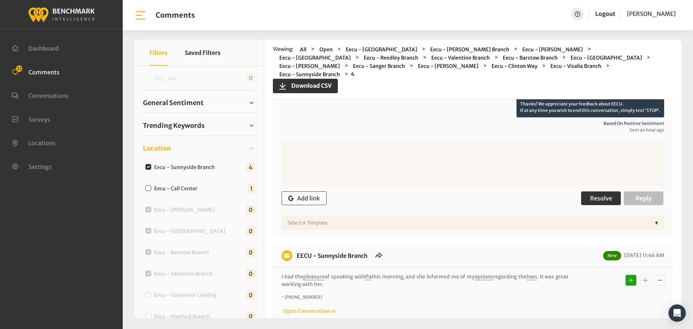
click at [584, 191] on button "Resolve" at bounding box center [601, 198] width 40 height 14
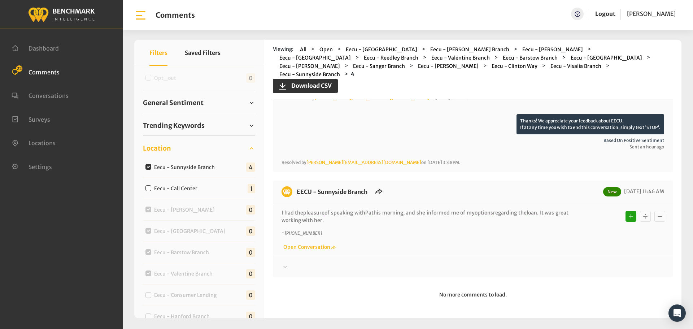
scroll to position [411, 0]
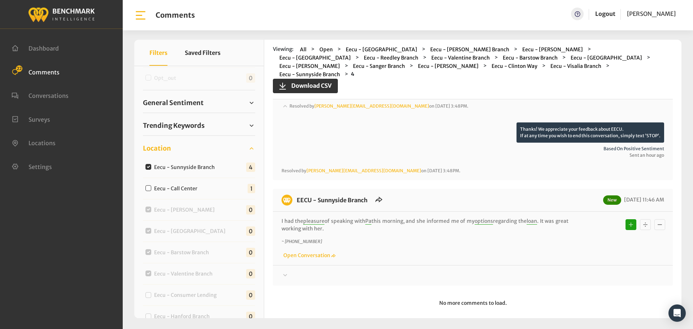
click at [580, 265] on div "Thanks! We appreciate your feedback about EECU. If at any time you wish to end …" at bounding box center [473, 272] width 400 height 15
click at [585, 271] on div at bounding box center [473, 275] width 383 height 9
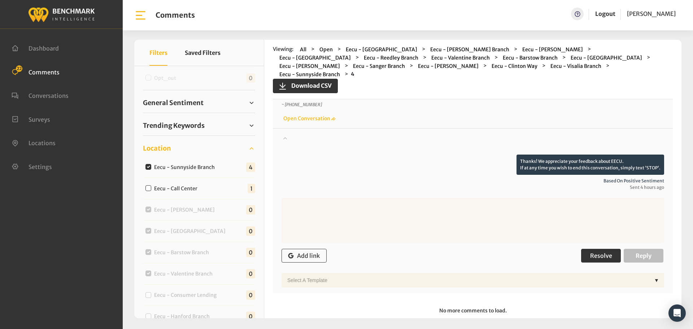
click at [607, 252] on span "Resolve" at bounding box center [602, 255] width 22 height 7
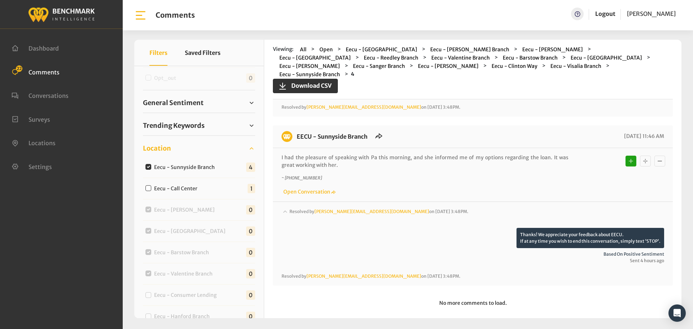
click at [215, 164] on label "Eecu - Sunnyside Branch" at bounding box center [186, 168] width 69 height 8
click at [151, 164] on input "Eecu - Sunnyside Branch" at bounding box center [149, 167] width 6 height 6
checkbox input "false"
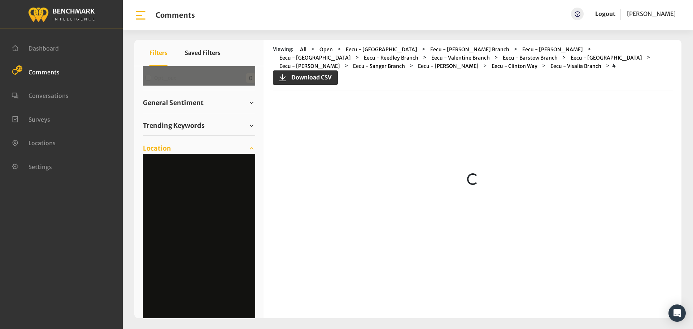
scroll to position [0, 0]
